Goal: Check status: Check status

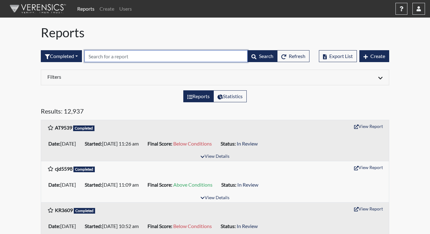
click at [103, 55] on input "text" at bounding box center [165, 56] width 163 height 12
paste input "AT9539"
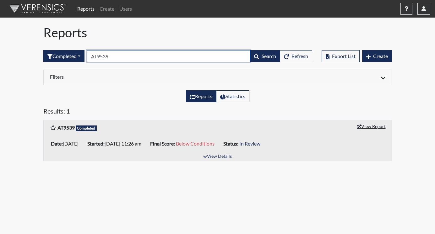
type input "AT9539"
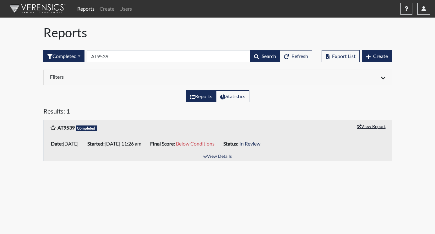
click at [373, 125] on button "View Report" at bounding box center [371, 126] width 35 height 10
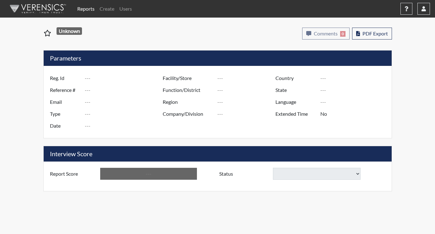
type input "AT9539"
type input "51112"
type input "---"
type input "Corrections Pre-Employment"
type input "[DATE]"
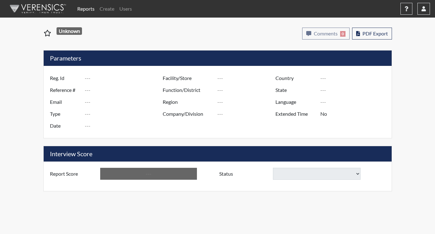
type input "[US_STATE] SP"
type input "[GEOGRAPHIC_DATA]"
type input "[US_STATE]"
type input "English"
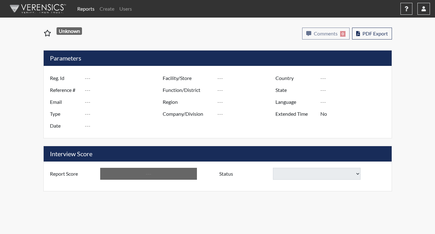
type input "Below Conditions"
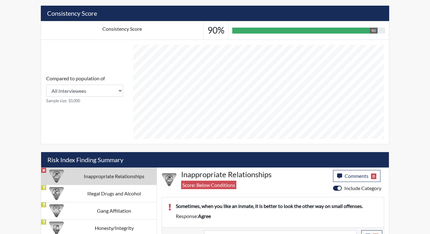
scroll to position [239, 0]
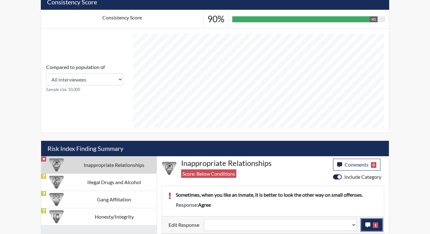
click at [374, 227] on span "1" at bounding box center [375, 226] width 5 height 6
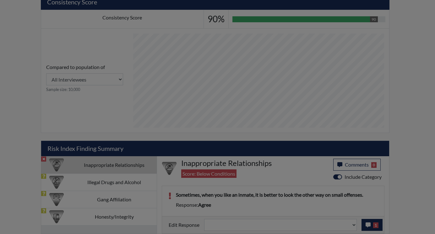
click at [374, 227] on div at bounding box center [217, 117] width 435 height 234
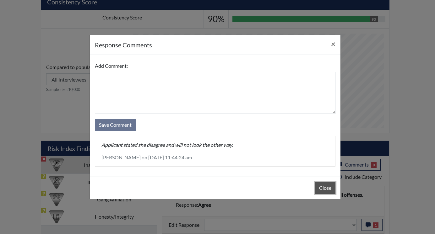
click at [324, 188] on button "Close" at bounding box center [325, 188] width 20 height 12
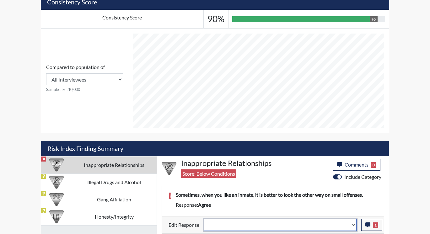
click at [354, 223] on select "Question is not relevant. Results will be updated. Reasonable explanation provi…" at bounding box center [280, 225] width 153 height 12
select select "reasonable-explanation-provided"
click at [204, 219] on select "Question is not relevant. Results will be updated. Reasonable explanation provi…" at bounding box center [280, 225] width 153 height 12
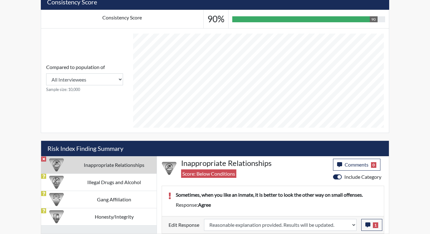
click at [341, 198] on p "Sometimes, when you like an inmate, it is better to look the other way on small…" at bounding box center [277, 195] width 202 height 8
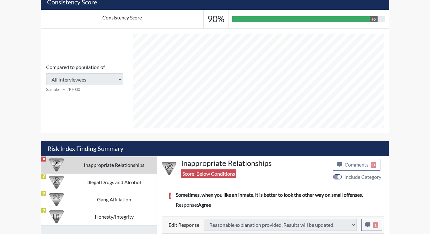
type input "Above Conditions"
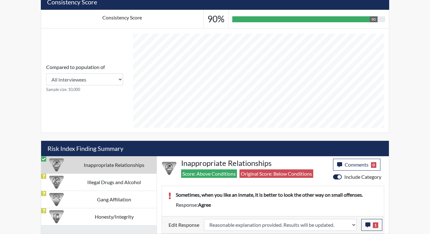
scroll to position [104, 261]
click at [76, 185] on td "Illegal Drugs and Alcohol" at bounding box center [114, 182] width 85 height 17
select select
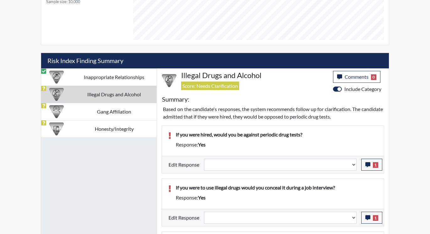
scroll to position [333, 0]
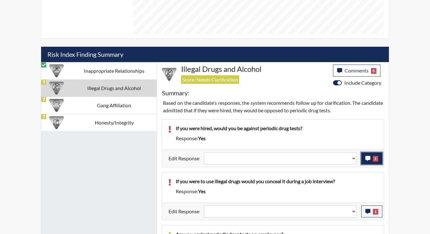
click at [367, 160] on icon "button" at bounding box center [367, 158] width 5 height 5
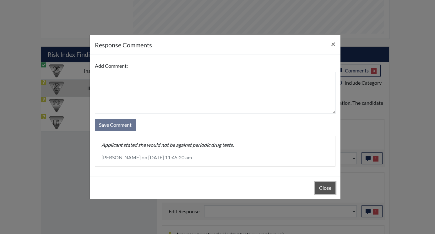
click at [332, 185] on button "Close" at bounding box center [325, 188] width 20 height 12
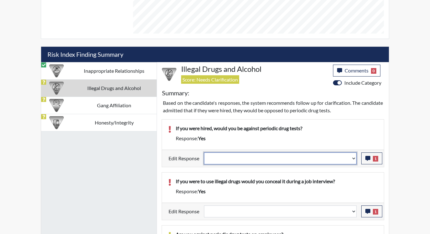
click at [352, 158] on select "Question is not relevant. Results will be updated. Reasonable explanation provi…" at bounding box center [280, 159] width 153 height 12
select select "reasonable-explanation-provided"
click at [204, 153] on select "Question is not relevant. Results will be updated. Reasonable explanation provi…" at bounding box center [280, 159] width 153 height 12
select select
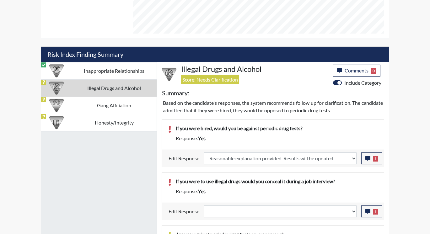
select select
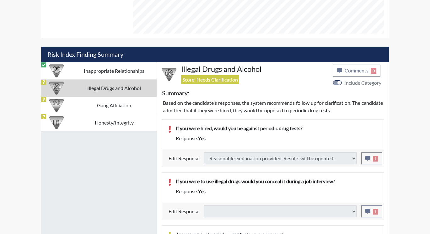
select select
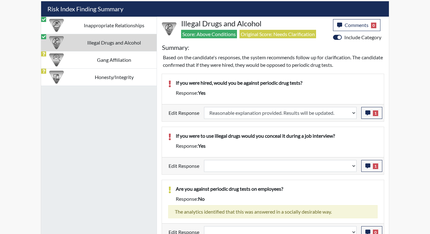
scroll to position [386, 0]
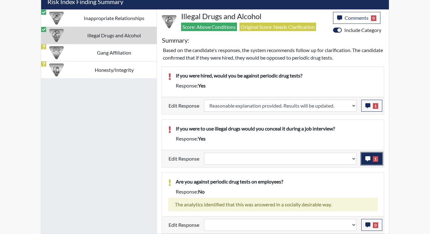
click at [364, 157] on button "1" at bounding box center [371, 159] width 21 height 12
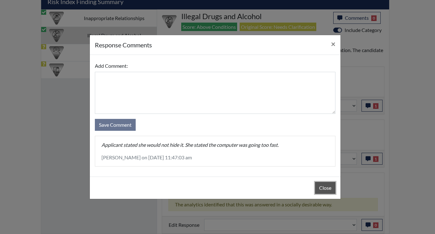
click at [322, 187] on button "Close" at bounding box center [325, 188] width 20 height 12
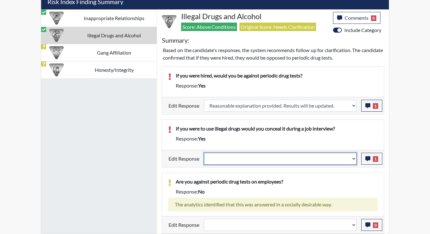
click at [352, 157] on select "Question is not relevant. Results will be updated. Reasonable explanation provi…" at bounding box center [280, 159] width 153 height 12
click at [355, 158] on select "Question is not relevant. Results will be updated. Reasonable explanation provi…" at bounding box center [280, 159] width 153 height 12
select select "reasonable-explanation-provided"
click at [204, 153] on select "Question is not relevant. Results will be updated. Reasonable explanation provi…" at bounding box center [280, 159] width 153 height 12
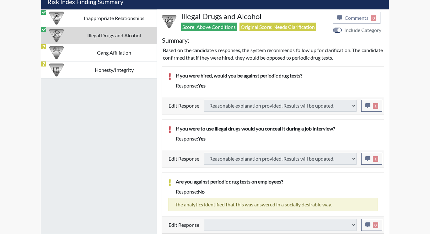
select select
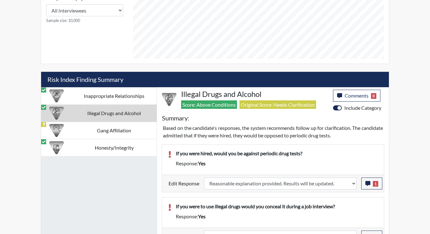
scroll to position [292, 0]
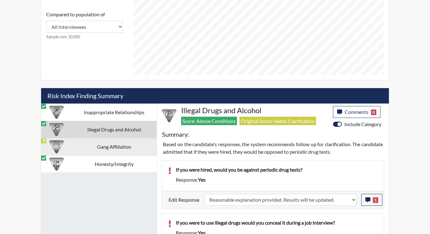
click at [115, 147] on td "Gang Affiliation" at bounding box center [114, 146] width 85 height 17
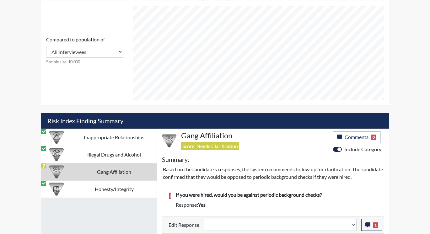
scroll to position [267, 0]
click at [369, 225] on icon "button" at bounding box center [367, 225] width 5 height 5
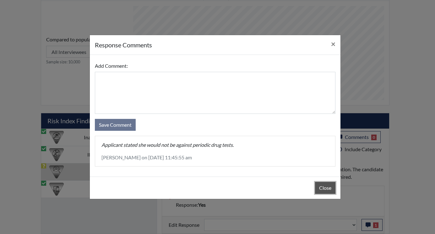
click at [319, 187] on button "Close" at bounding box center [325, 188] width 20 height 12
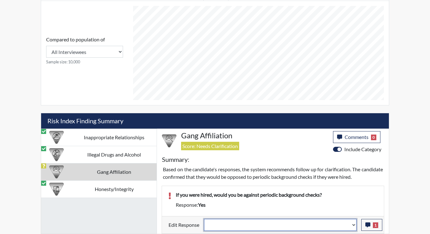
click at [353, 223] on select "Question is not relevant. Results will be updated. Reasonable explanation provi…" at bounding box center [280, 225] width 153 height 12
select select "reasonable-explanation-provided"
click at [204, 219] on select "Question is not relevant. Results will be updated. Reasonable explanation provi…" at bounding box center [280, 225] width 153 height 12
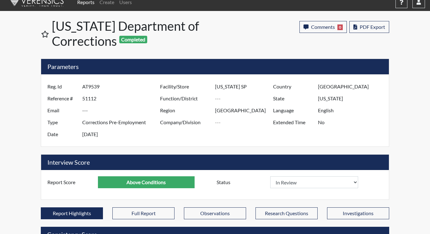
scroll to position [0, 0]
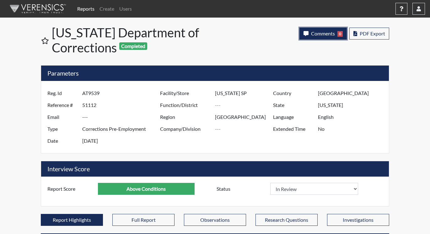
click at [315, 35] on span "Comments" at bounding box center [323, 33] width 24 height 6
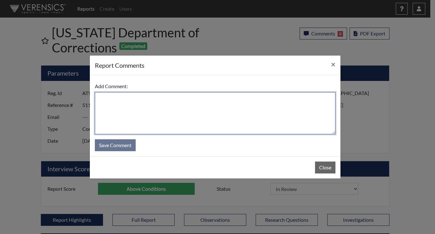
click at [159, 106] on textarea at bounding box center [215, 113] width 240 height 42
click at [158, 105] on textarea at bounding box center [215, 113] width 240 height 42
type textarea "A"
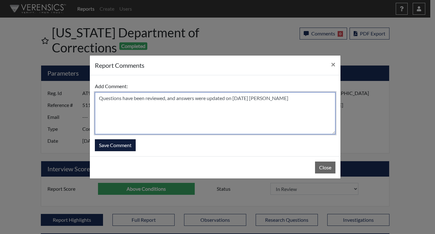
type textarea "Questions have been reviewed, and answers were updated on [DATE] [PERSON_NAME]"
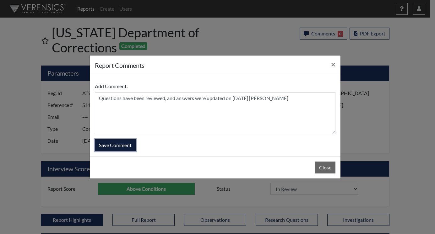
click at [105, 143] on button "Save Comment" at bounding box center [115, 145] width 41 height 12
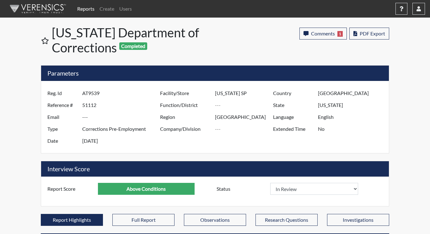
scroll to position [104, 261]
click at [83, 7] on link "Reports" at bounding box center [86, 9] width 22 height 13
